Goal: Communication & Community: Ask a question

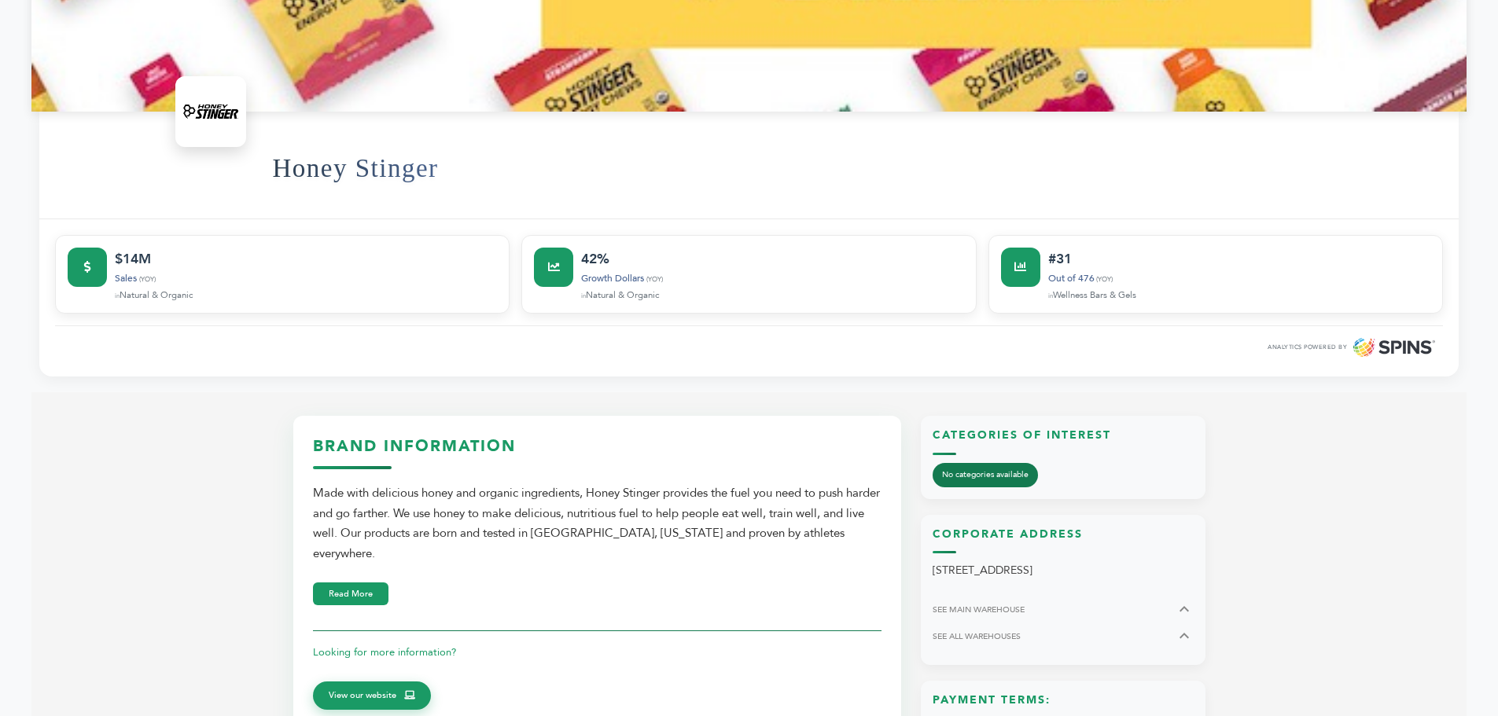
scroll to position [550, 0]
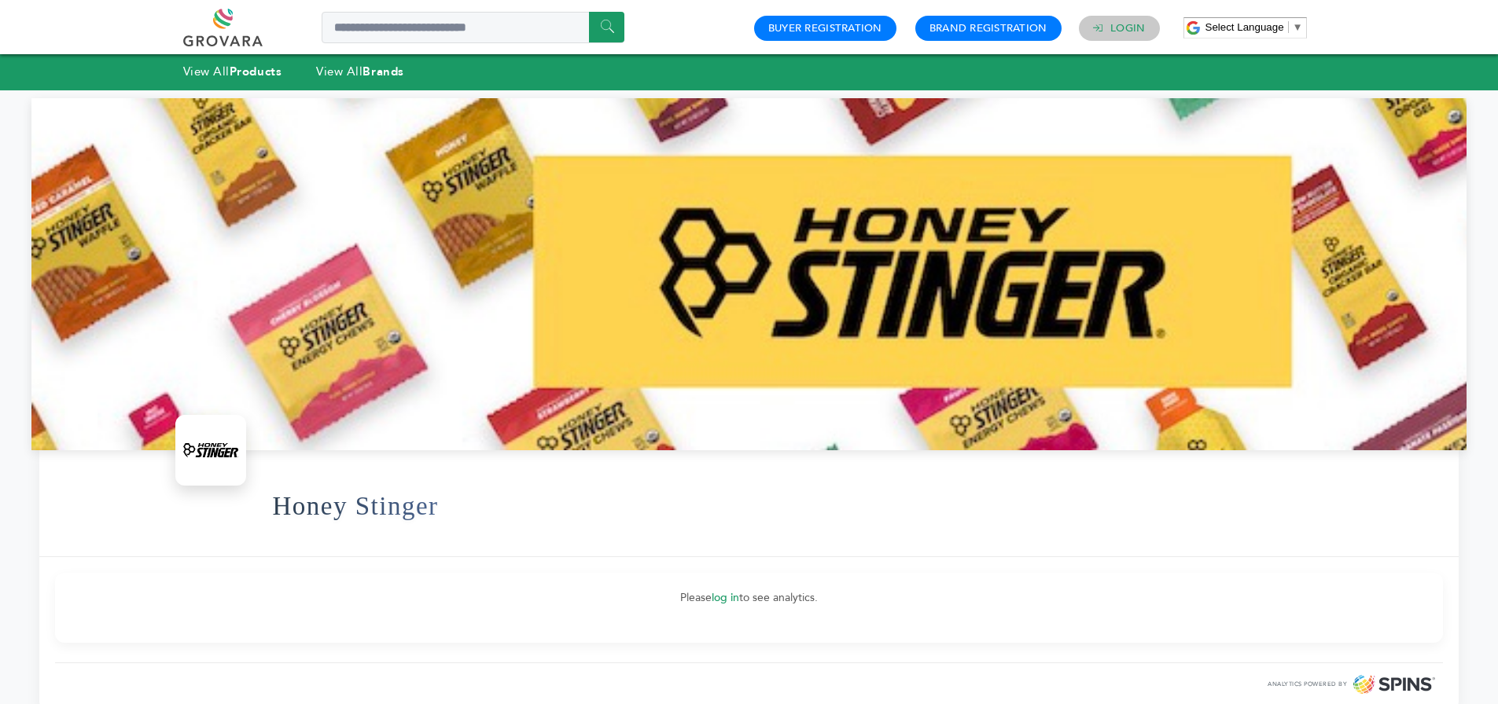
click at [1115, 33] on link "Login" at bounding box center [1127, 28] width 35 height 14
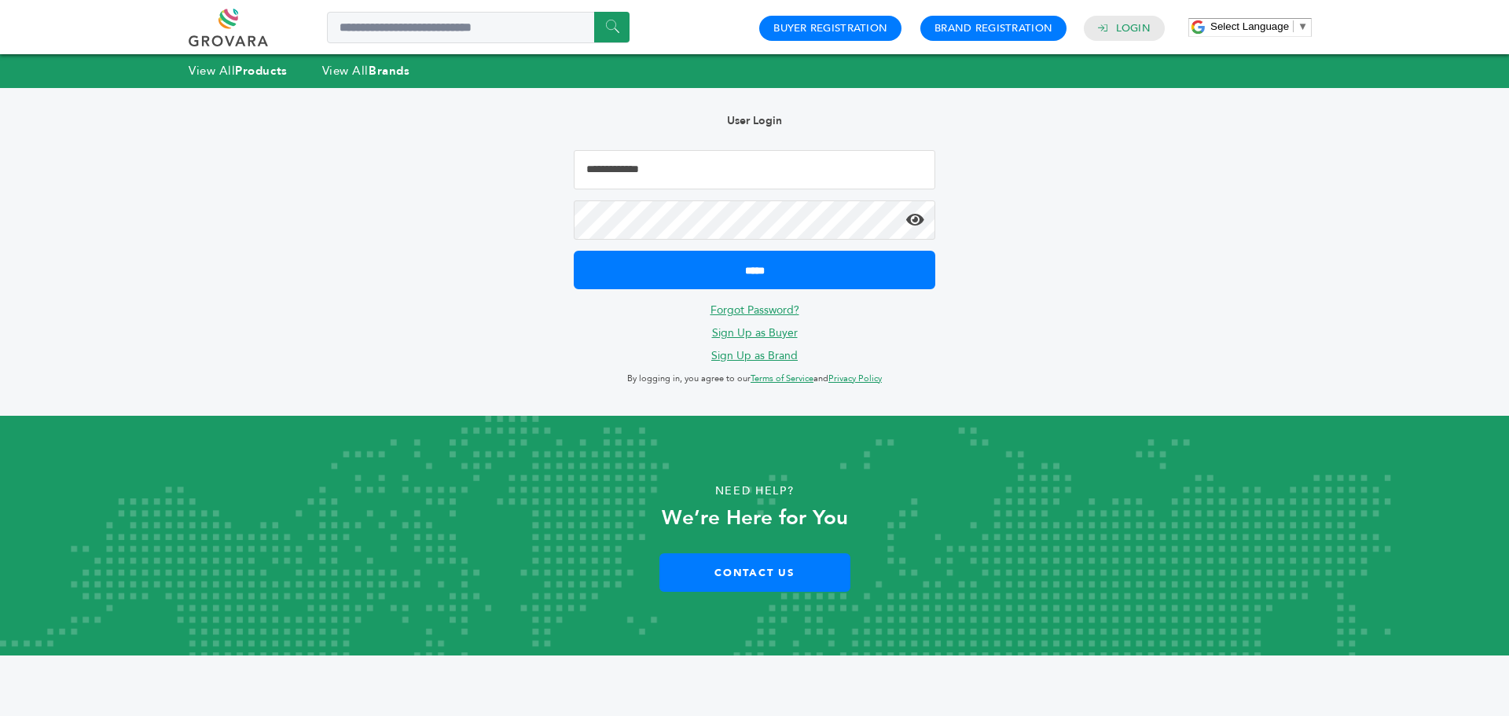
click at [664, 184] on input "Email Address" at bounding box center [755, 169] width 362 height 39
type input "**********"
click at [913, 219] on icon at bounding box center [915, 220] width 18 height 16
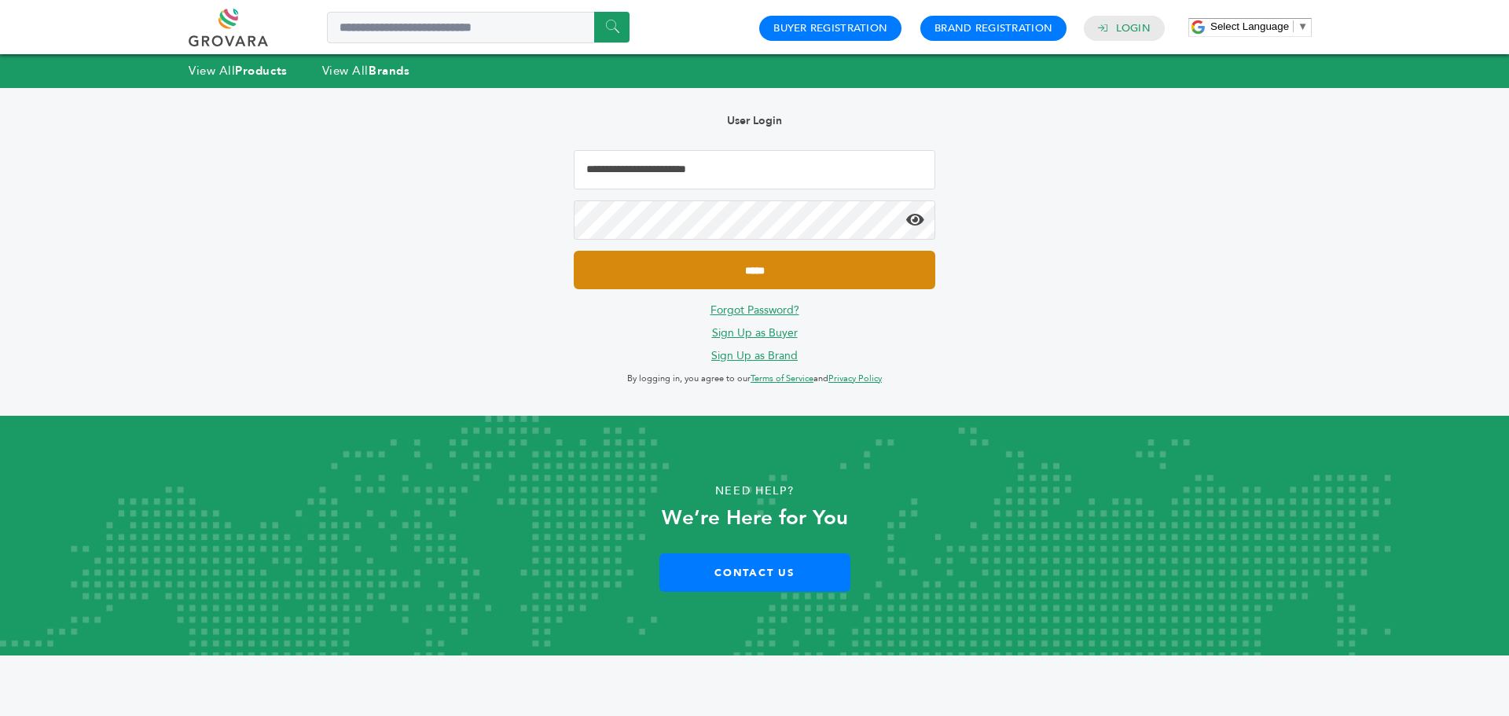
click at [865, 261] on input "*****" at bounding box center [755, 270] width 362 height 39
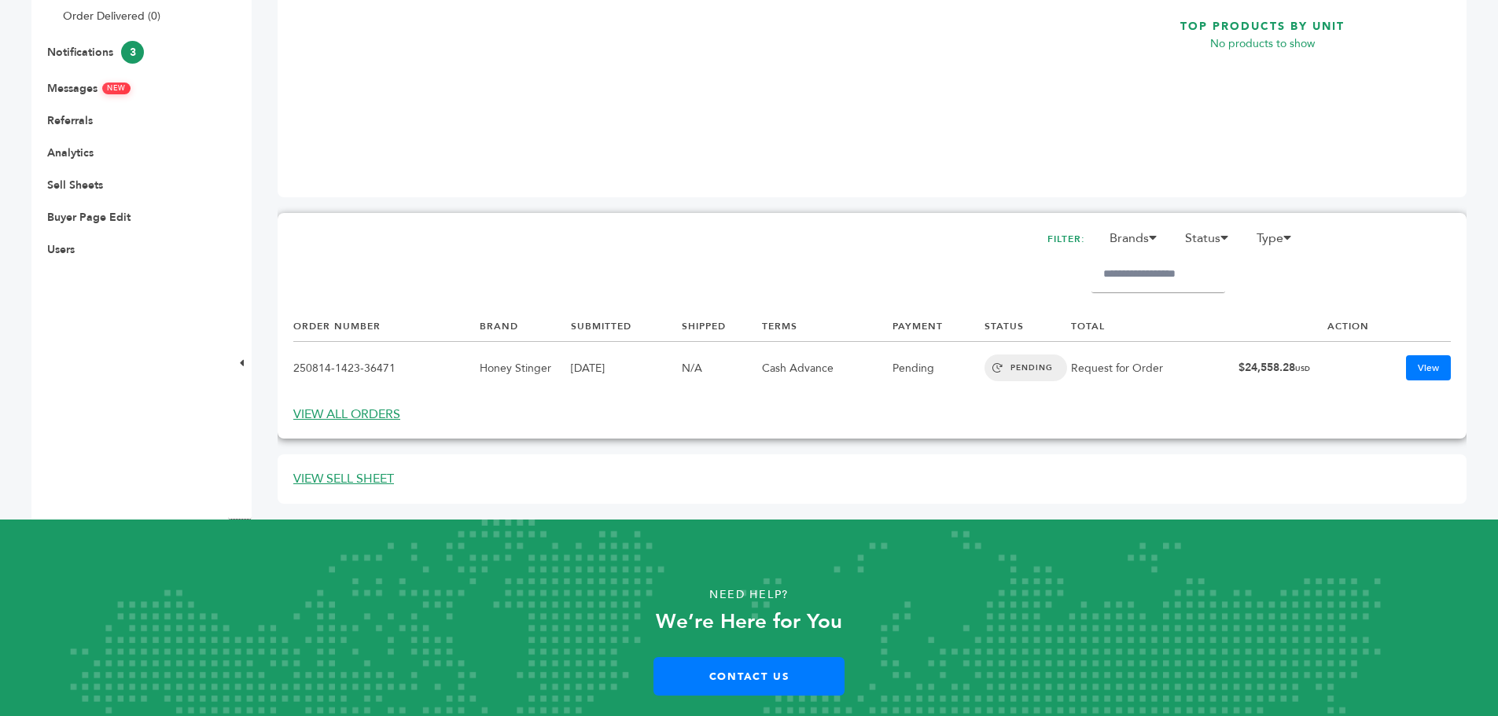
scroll to position [530, 0]
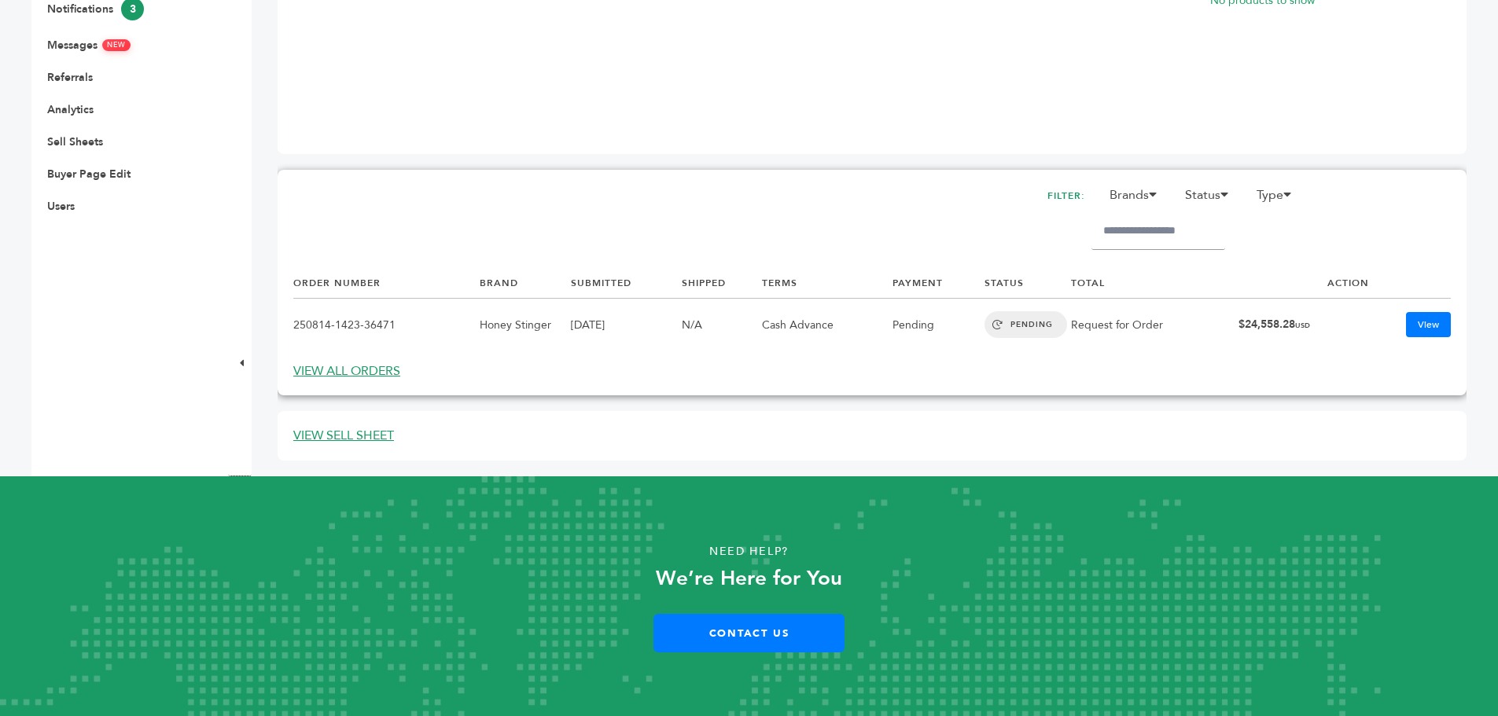
click at [420, 333] on td "250814-1423-36471" at bounding box center [386, 325] width 186 height 53
click at [417, 326] on td "250814-1423-36471" at bounding box center [386, 325] width 186 height 53
click at [363, 377] on link "VIEW ALL ORDERS" at bounding box center [346, 370] width 107 height 17
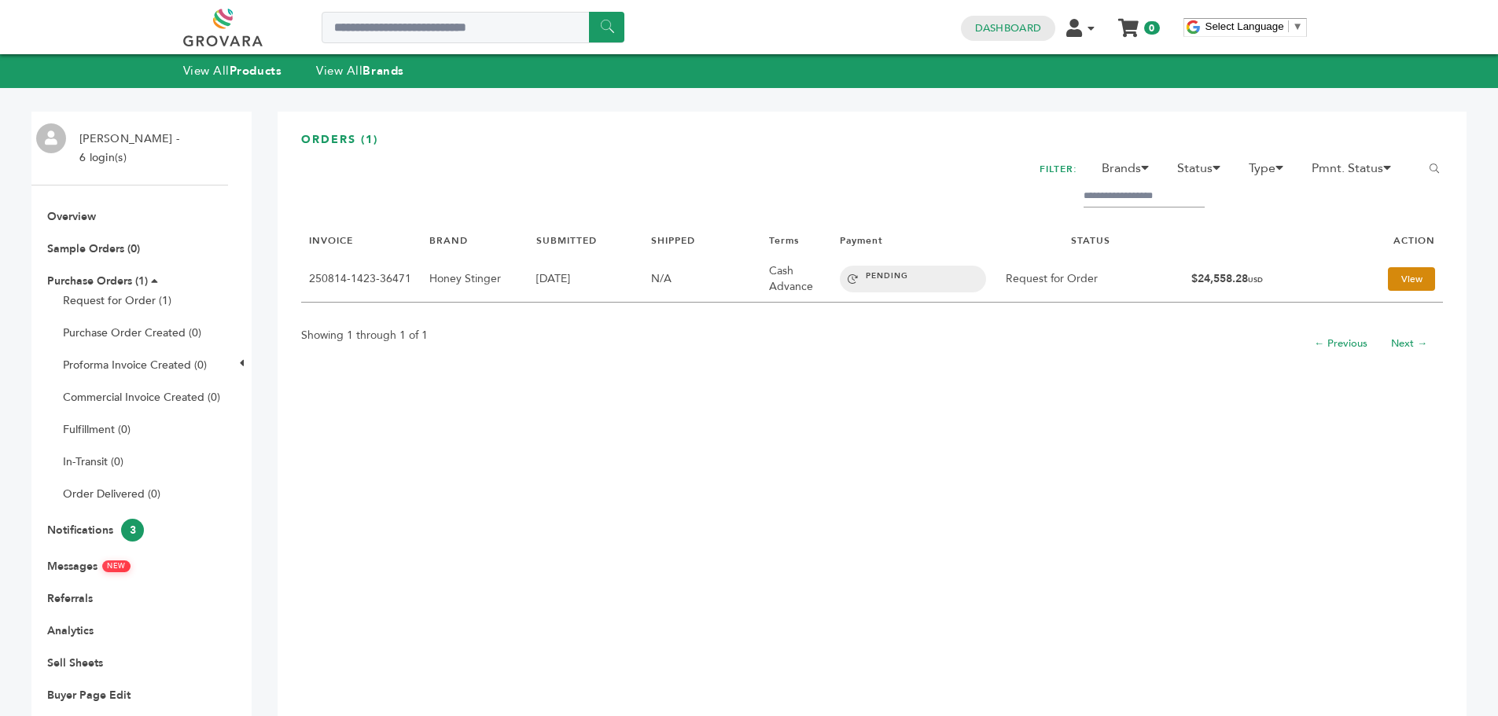
click at [1388, 274] on link "View" at bounding box center [1411, 279] width 47 height 24
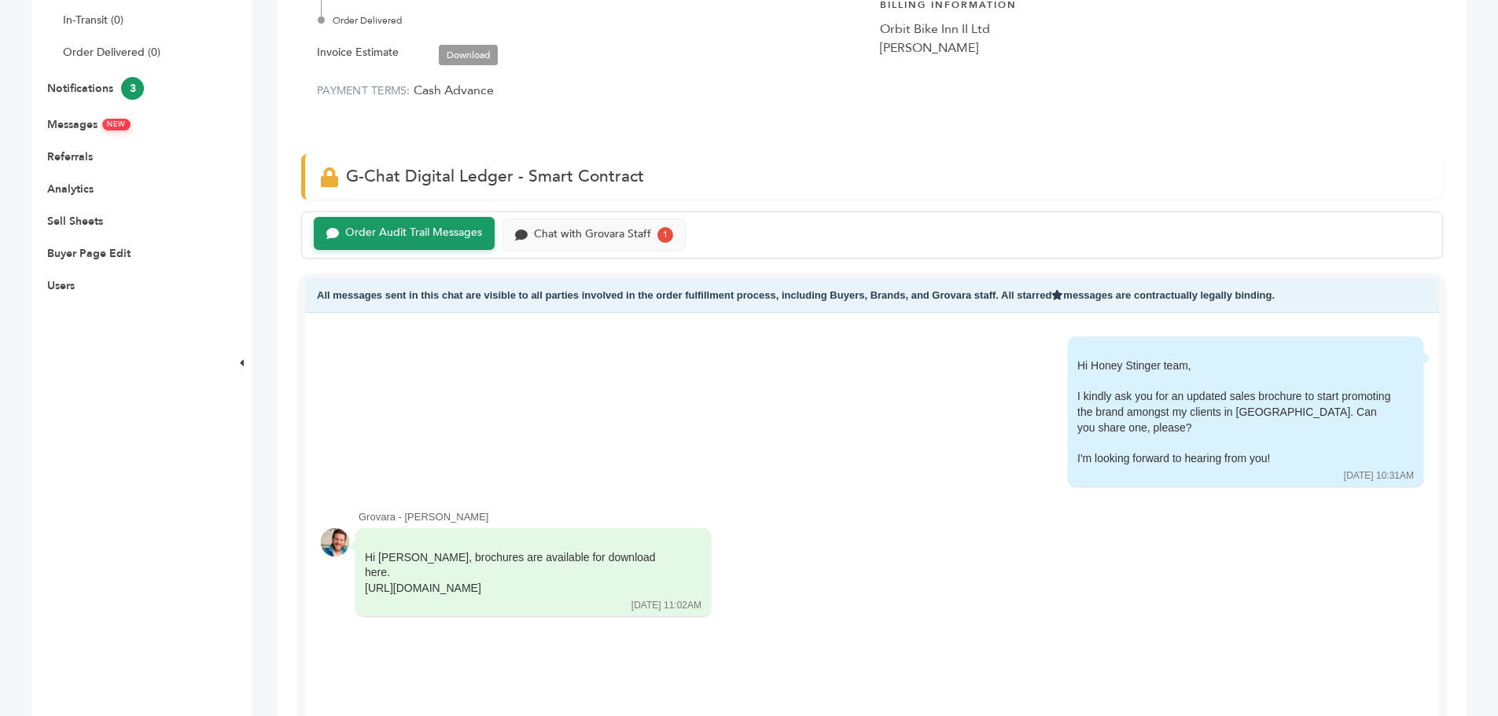
scroll to position [629, 0]
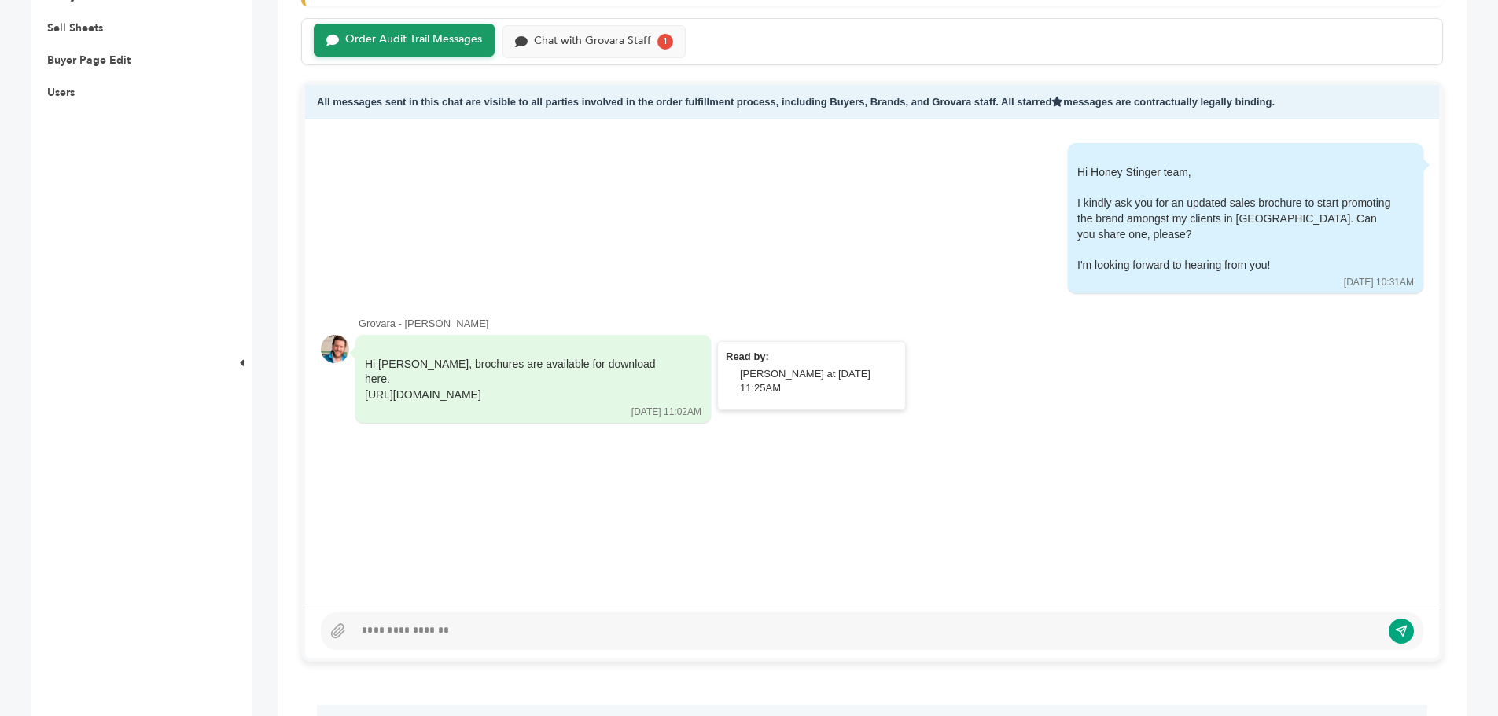
drag, startPoint x: 364, startPoint y: 377, endPoint x: 666, endPoint y: 377, distance: 301.9
click at [666, 377] on div "Hi Isaac, brochures are available for download here. https://grovara.com/platfo…" at bounding box center [532, 379] width 355 height 89
copy div "https://grovara.com/platform/sellers/brands/honey-stinger"
click at [483, 619] on div at bounding box center [872, 631] width 1102 height 38
click at [472, 625] on div at bounding box center [867, 631] width 1027 height 19
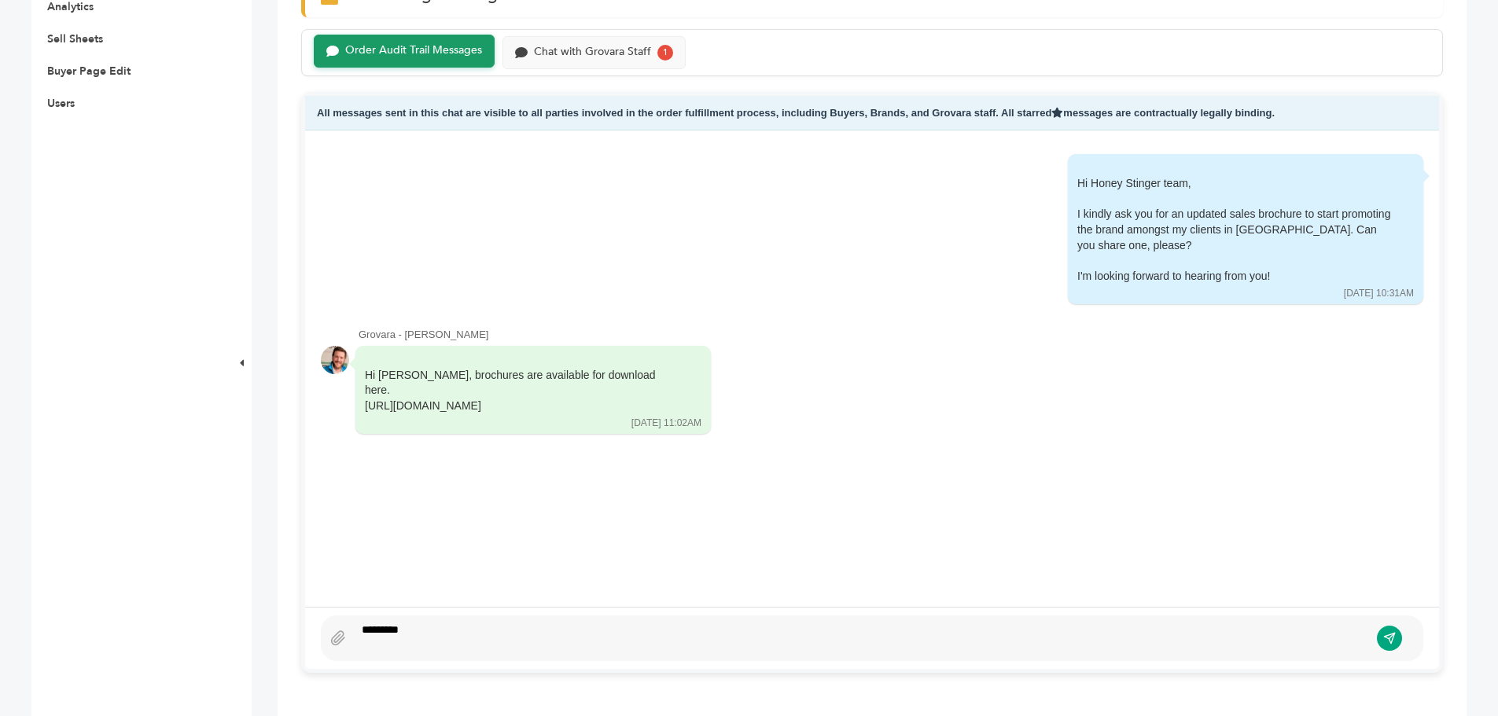
scroll to position [601, 0]
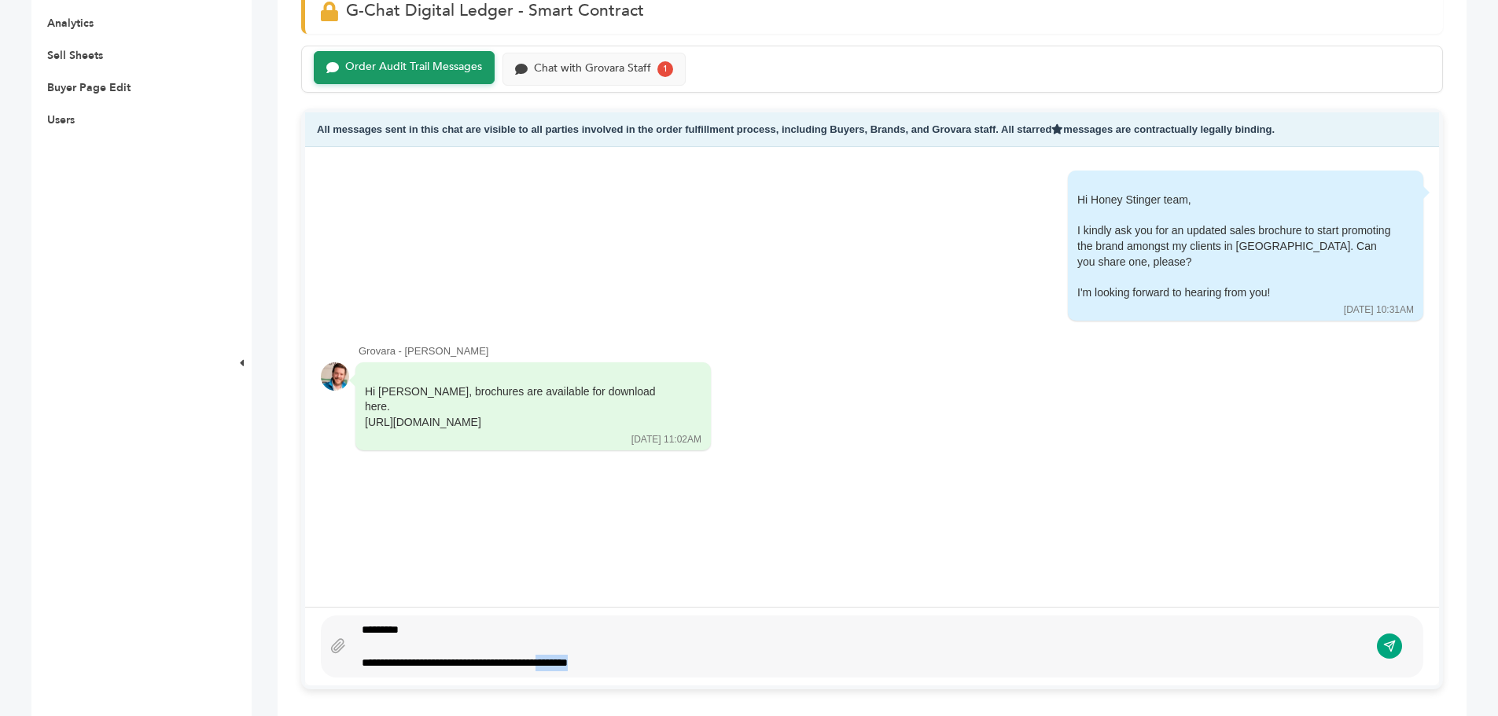
drag, startPoint x: 652, startPoint y: 667, endPoint x: 580, endPoint y: 658, distance: 72.2
click at [580, 658] on div "**********" at bounding box center [861, 647] width 1015 height 50
click at [1384, 652] on icon "submit" at bounding box center [1389, 646] width 13 height 13
